Goal: Information Seeking & Learning: Check status

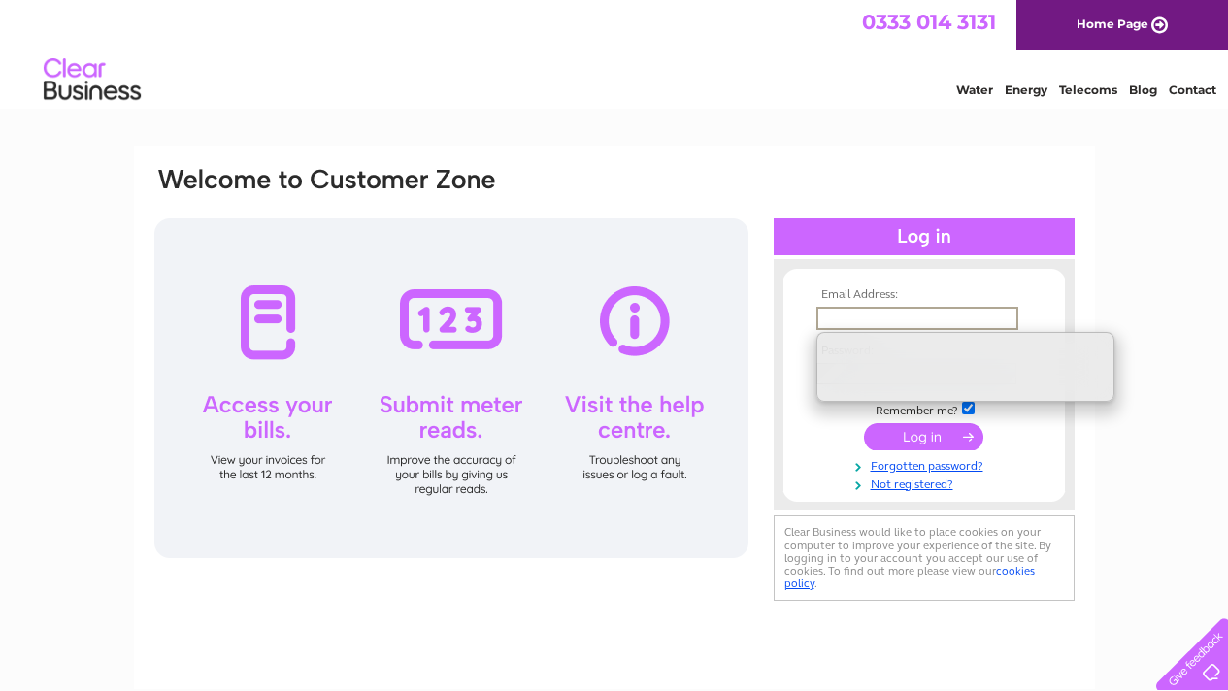
click at [130, 192] on div at bounding box center [32, 137] width 398 height 221
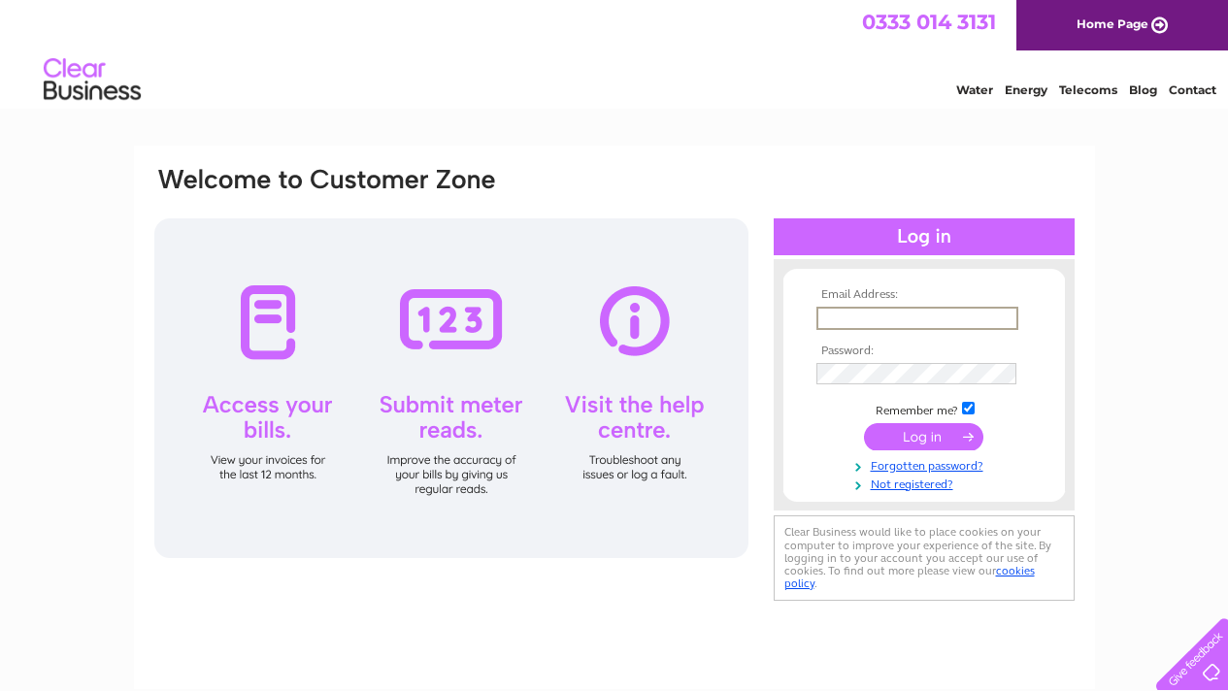
type input "[EMAIL_ADDRESS][DOMAIN_NAME]"
click at [914, 434] on input "submit" at bounding box center [923, 434] width 119 height 27
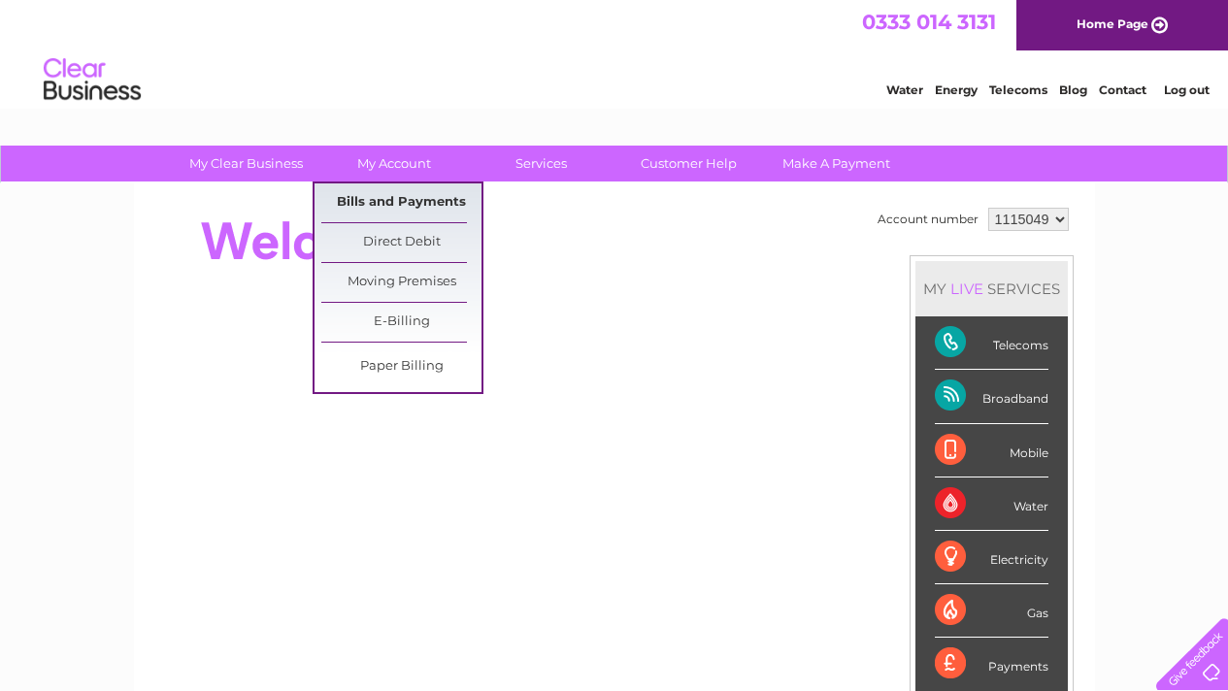
click at [390, 203] on link "Bills and Payments" at bounding box center [401, 203] width 160 height 39
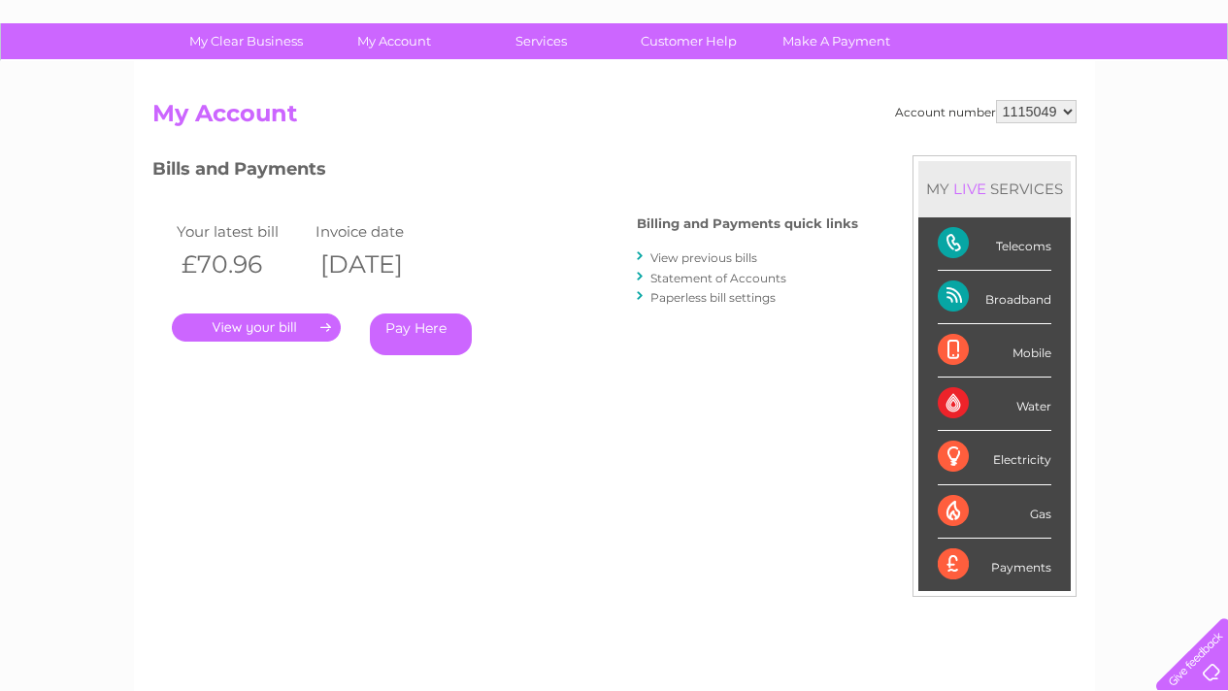
scroll to position [121, 0]
click at [247, 331] on link "." at bounding box center [256, 329] width 169 height 28
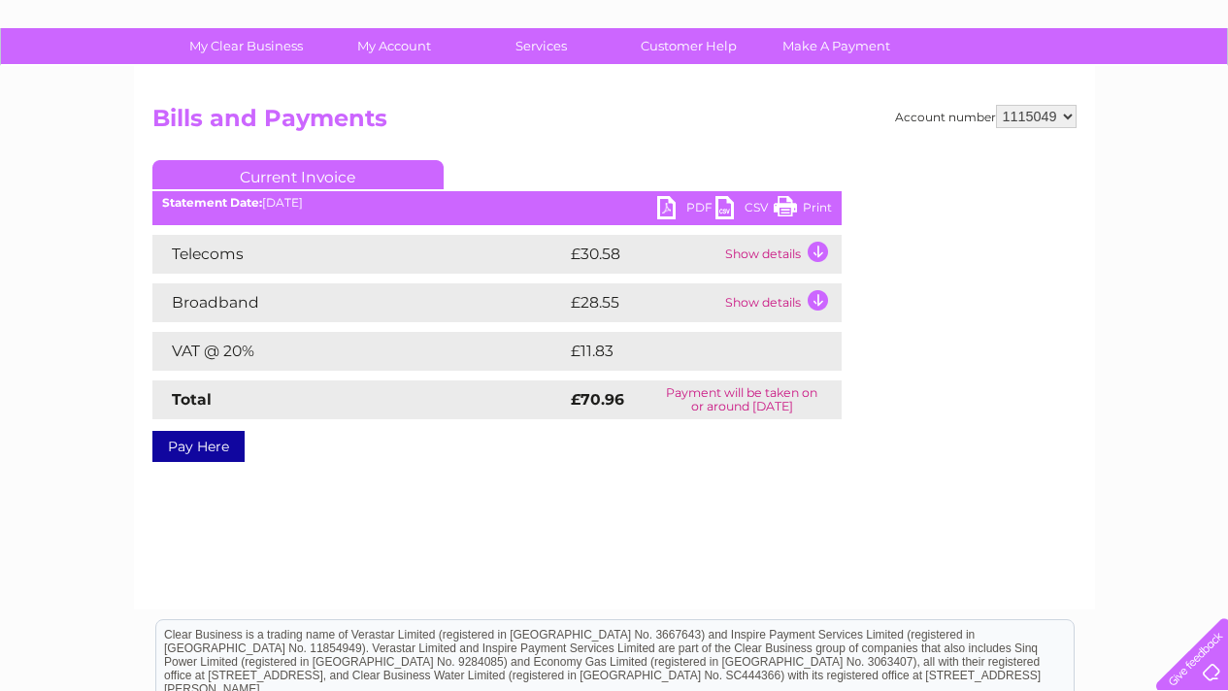
scroll to position [124, 0]
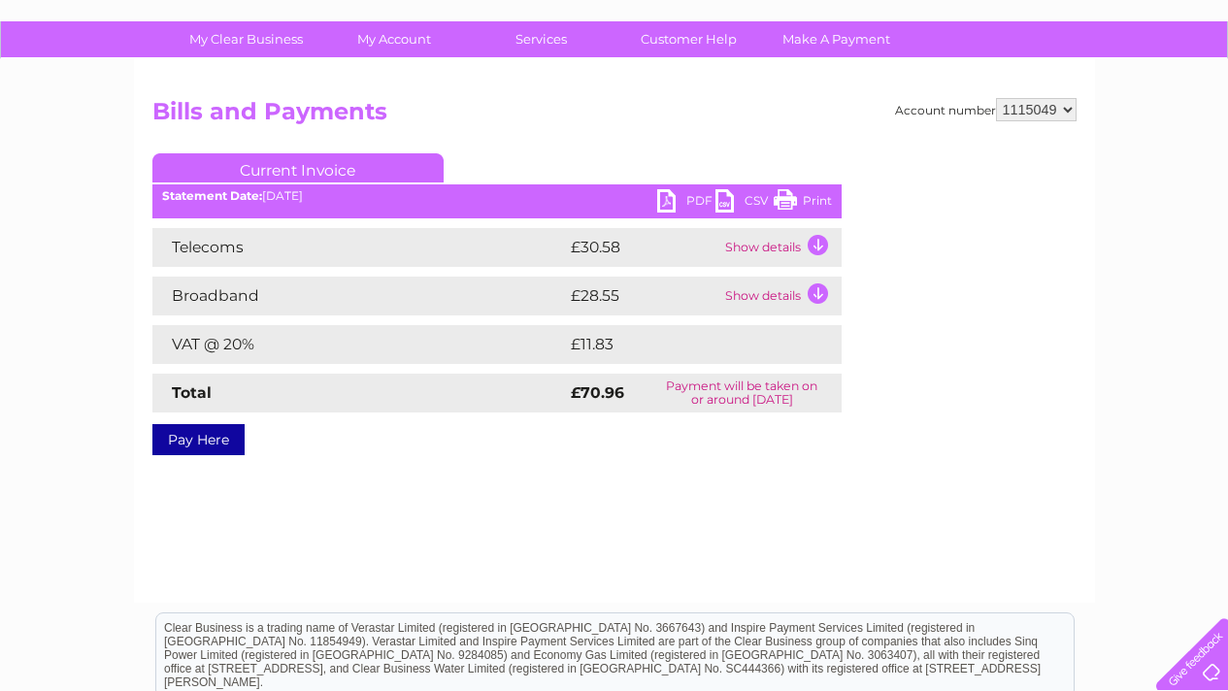
click at [816, 244] on td "Show details" at bounding box center [780, 247] width 121 height 39
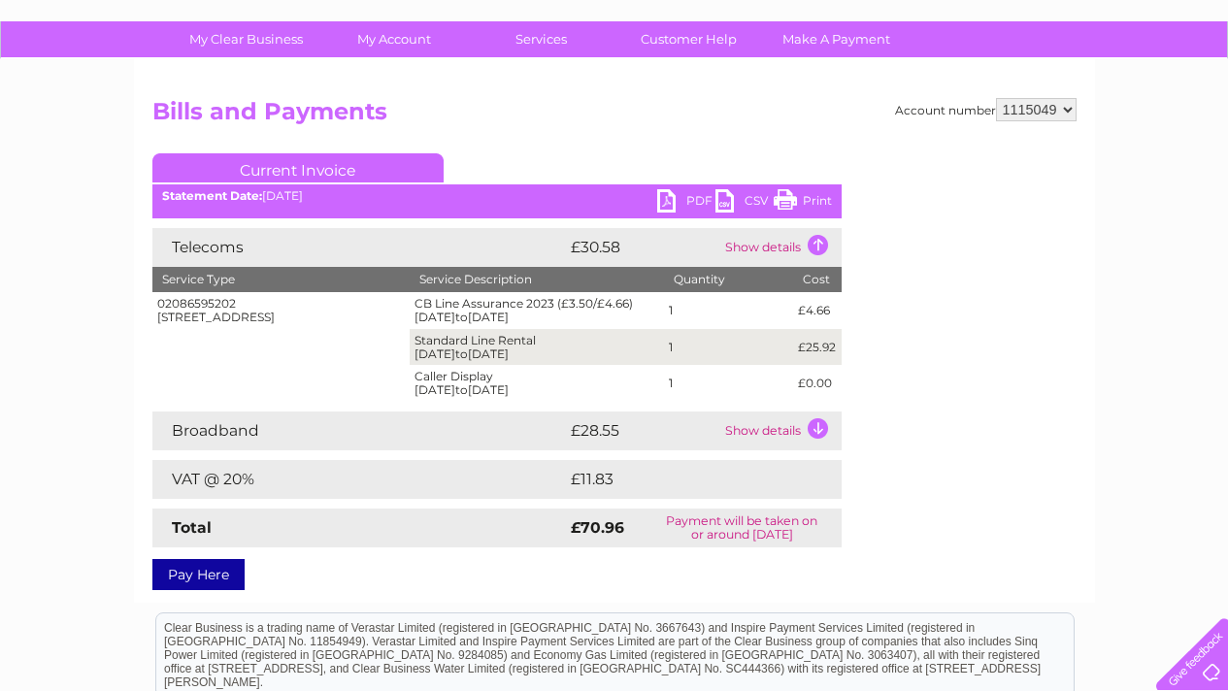
click at [814, 426] on td "Show details" at bounding box center [780, 431] width 121 height 39
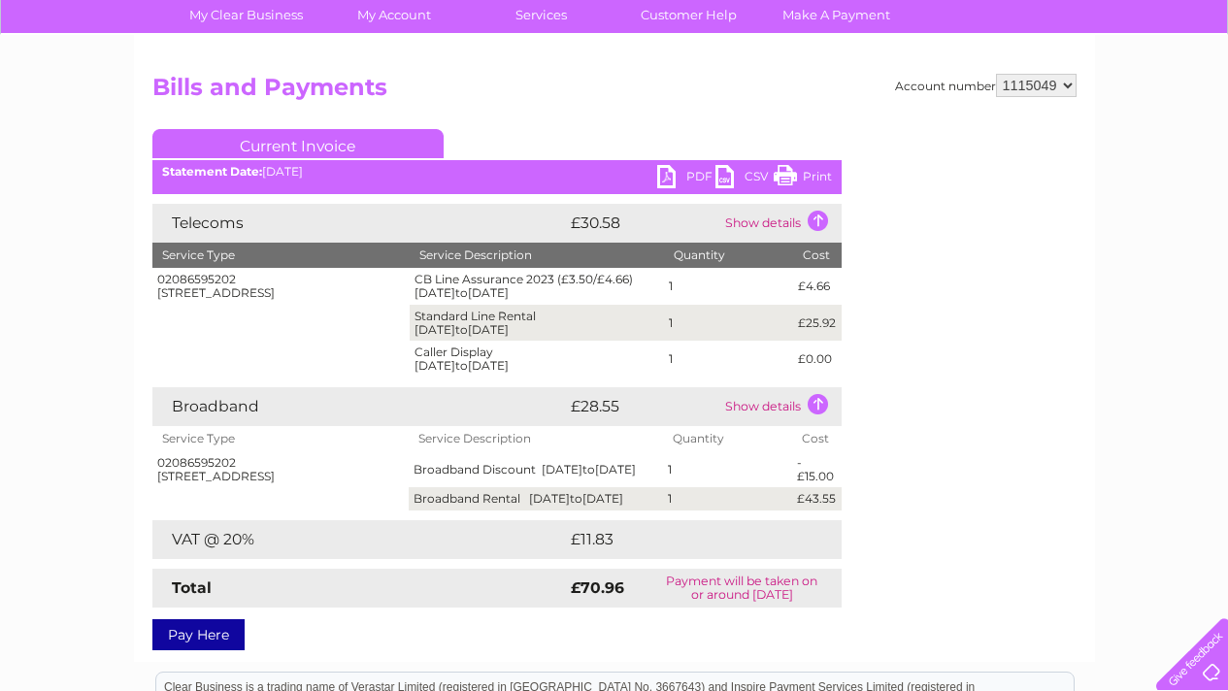
scroll to position [0, 0]
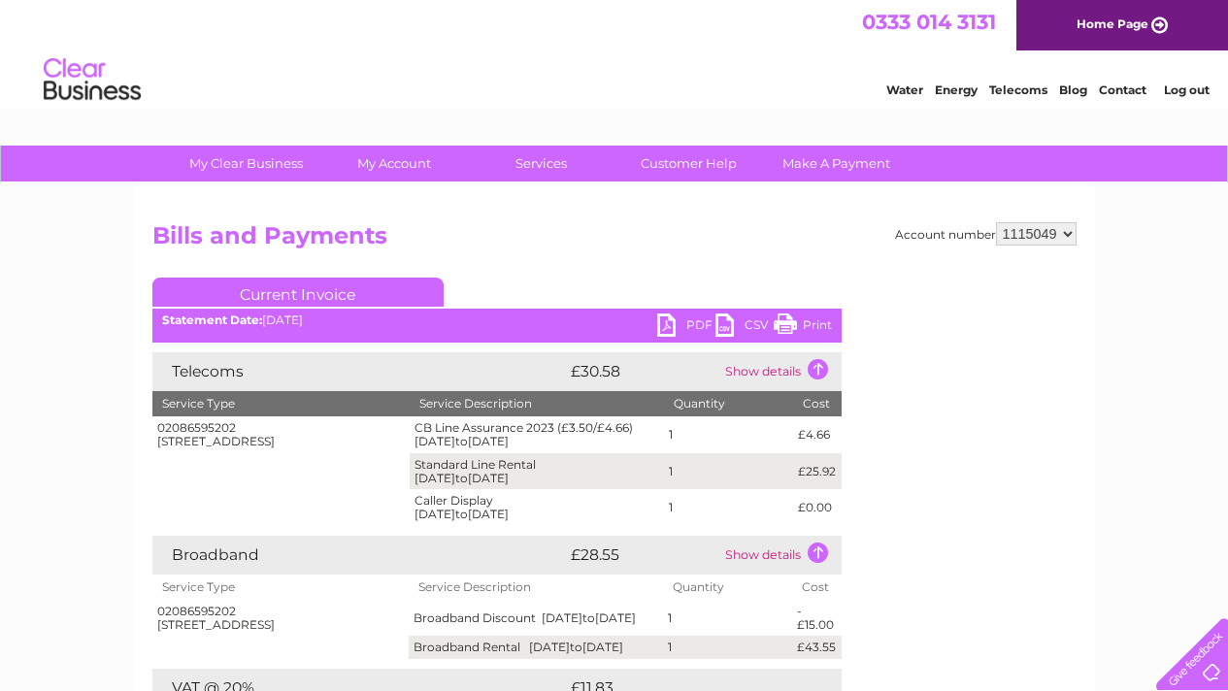
click at [667, 315] on link "PDF" at bounding box center [686, 328] width 58 height 28
